Goal: Find specific page/section: Find specific page/section

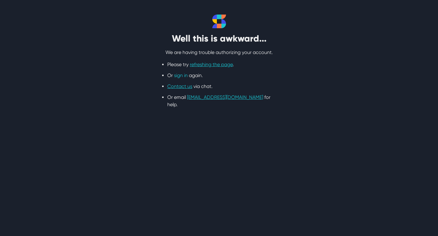
click at [183, 74] on link "sign in" at bounding box center [181, 76] width 14 height 6
